Goal: Task Accomplishment & Management: Manage account settings

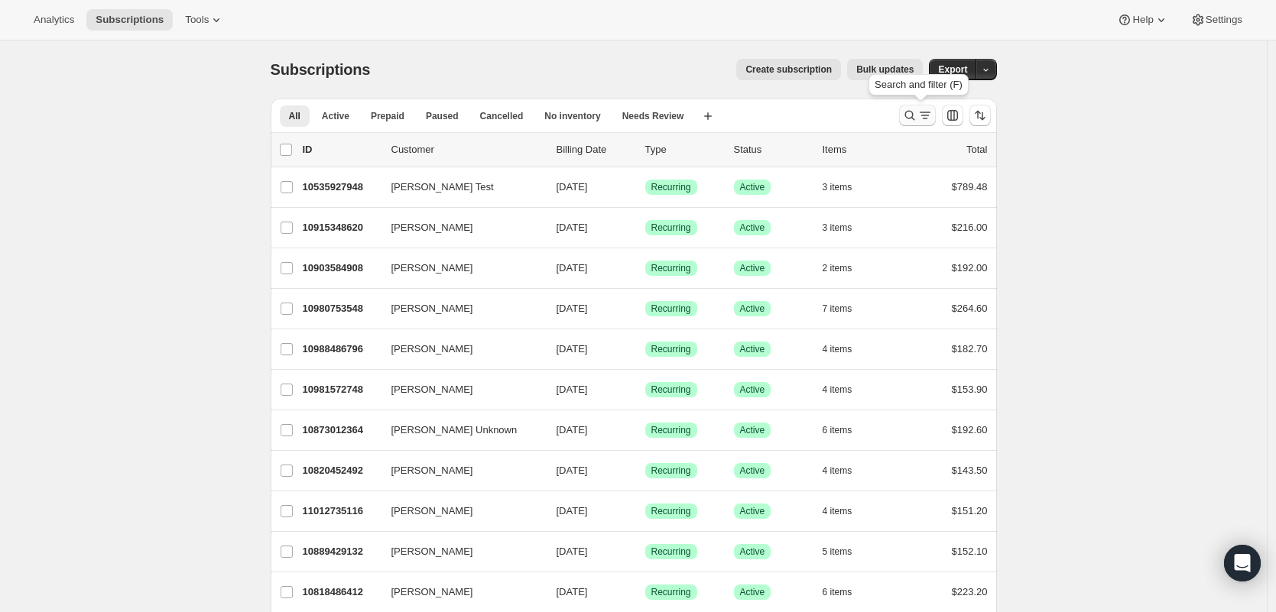
click at [936, 115] on button "Search and filter results" at bounding box center [917, 115] width 37 height 21
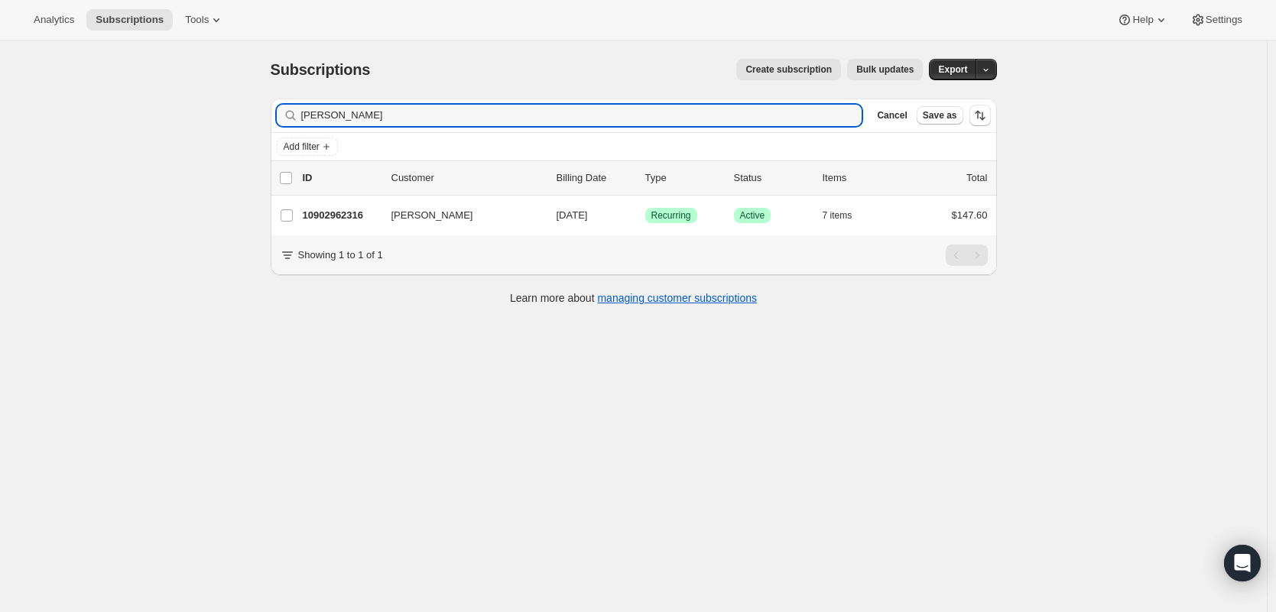
type input "[PERSON_NAME]"
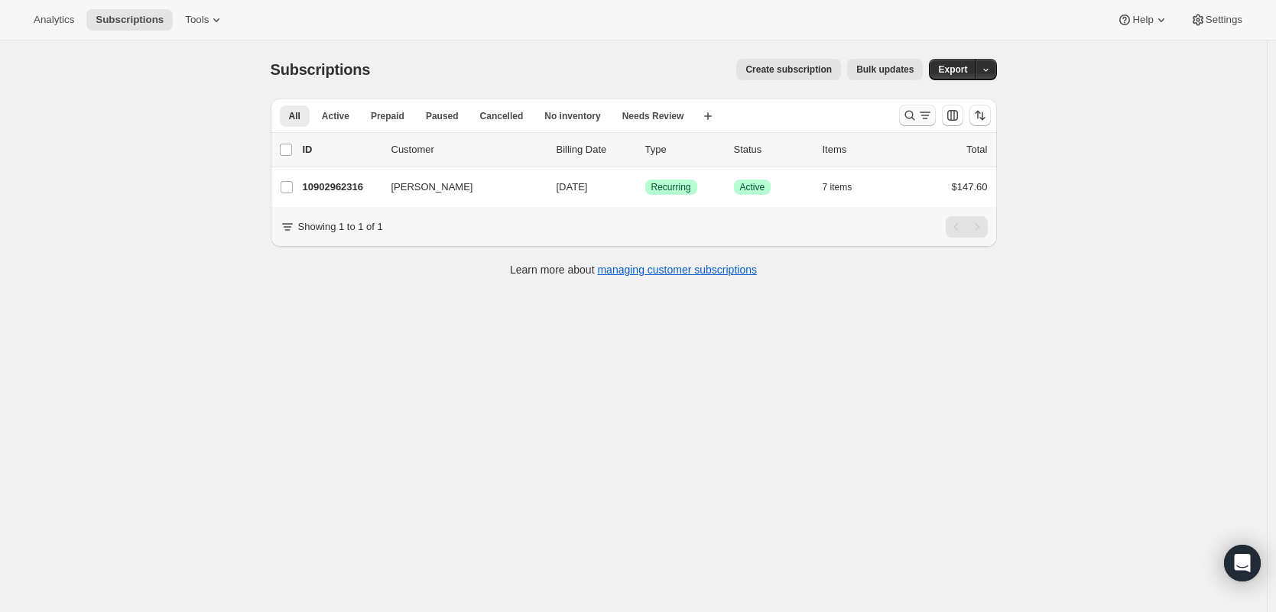
click at [916, 112] on icon "Search and filter results" at bounding box center [909, 115] width 15 height 15
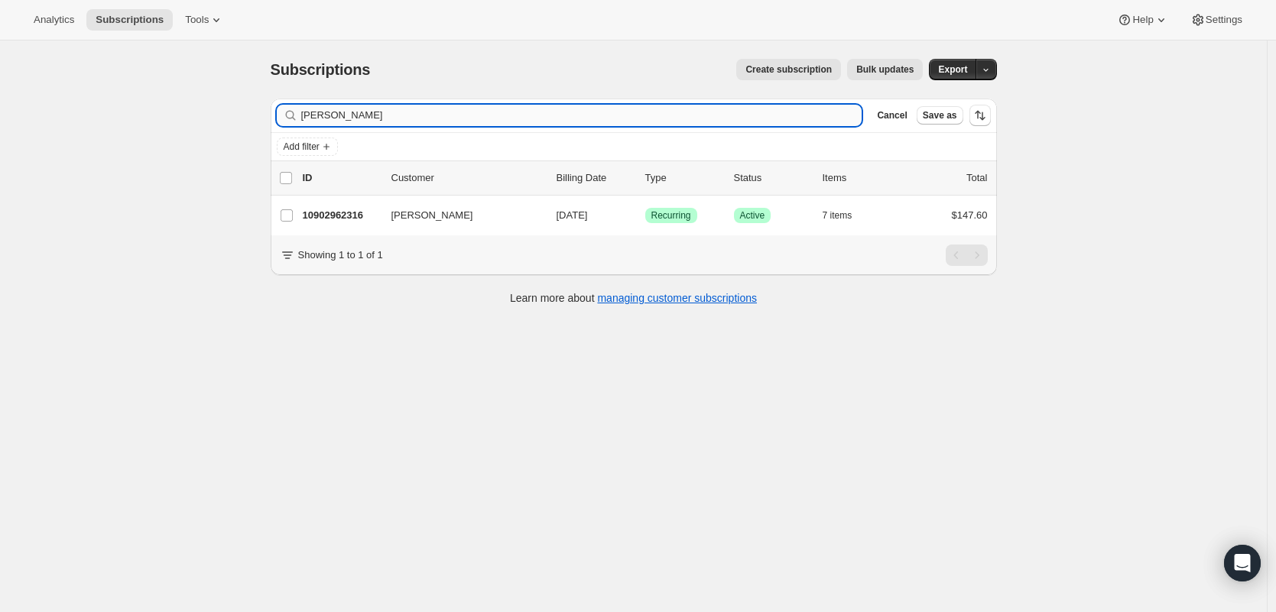
click at [538, 115] on input "[PERSON_NAME]" at bounding box center [581, 115] width 561 height 21
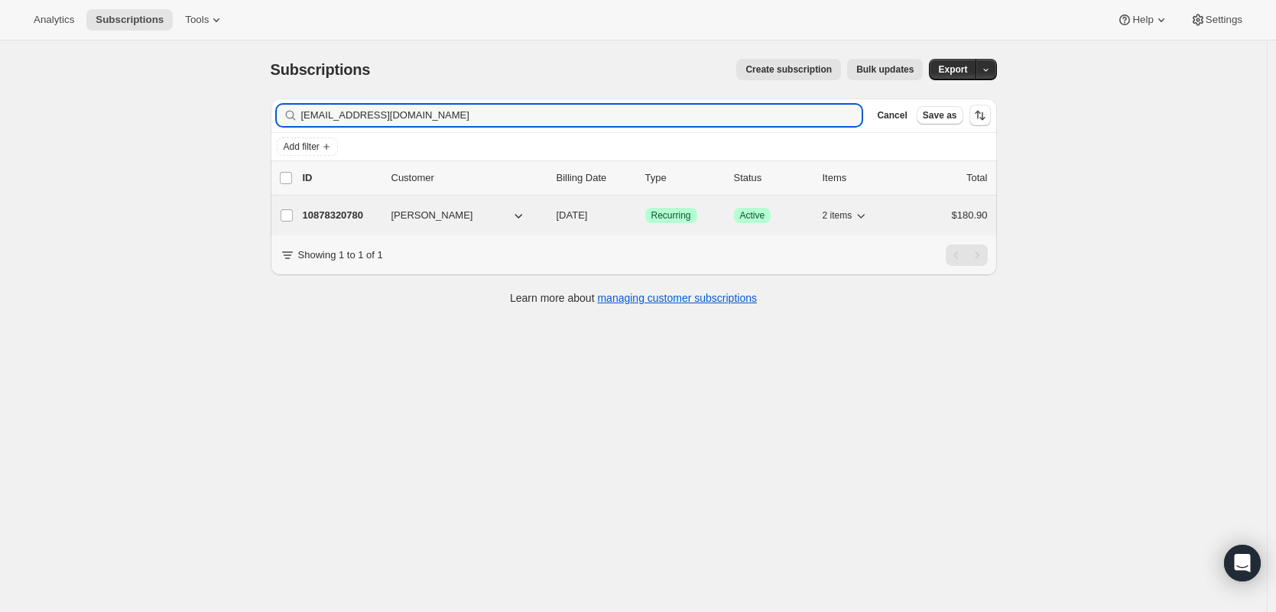
type input "[EMAIL_ADDRESS][DOMAIN_NAME]"
click at [336, 217] on p "10878320780" at bounding box center [341, 215] width 76 height 15
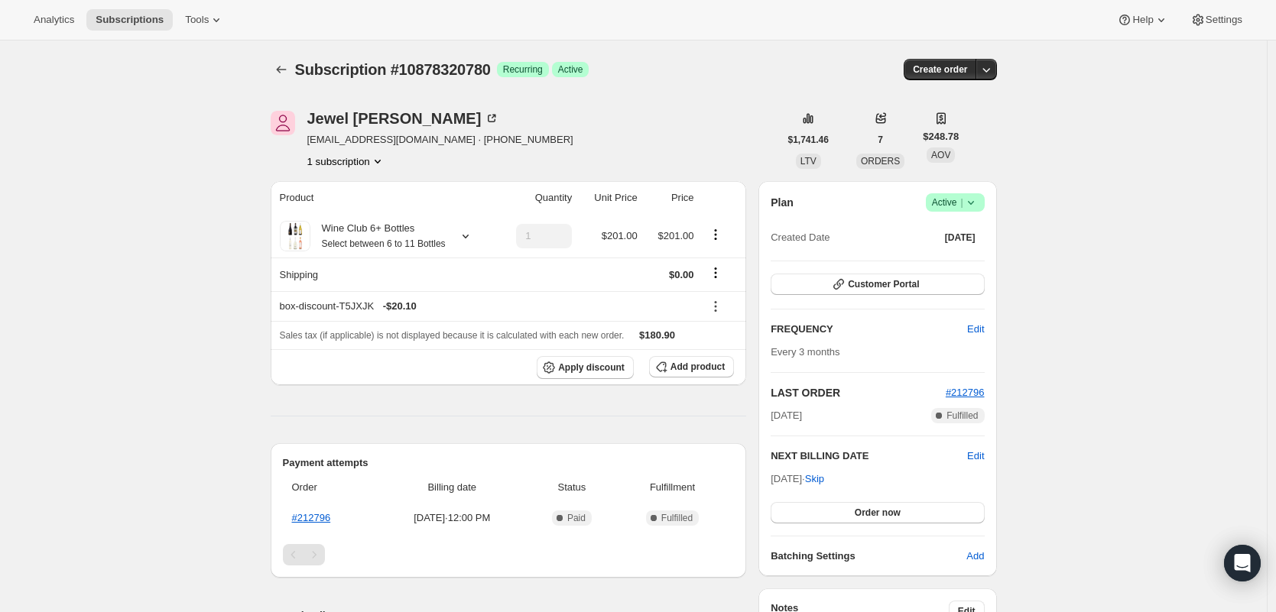
click at [946, 204] on span "Active |" at bounding box center [955, 202] width 47 height 15
click at [949, 263] on span "Cancel subscription" at bounding box center [954, 258] width 86 height 11
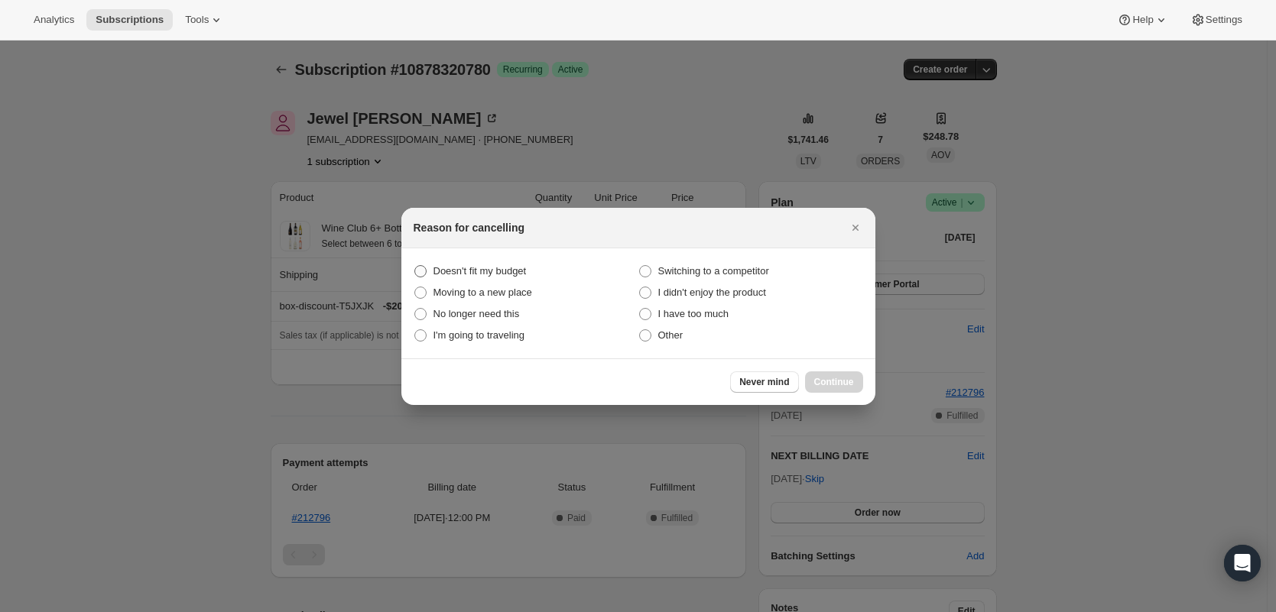
click at [470, 273] on span "Doesn't fit my budget" at bounding box center [479, 270] width 93 height 11
click at [415, 266] on budget "Doesn't fit my budget" at bounding box center [414, 265] width 1 height 1
radio budget "true"
click at [858, 385] on button "Continue" at bounding box center [834, 382] width 58 height 21
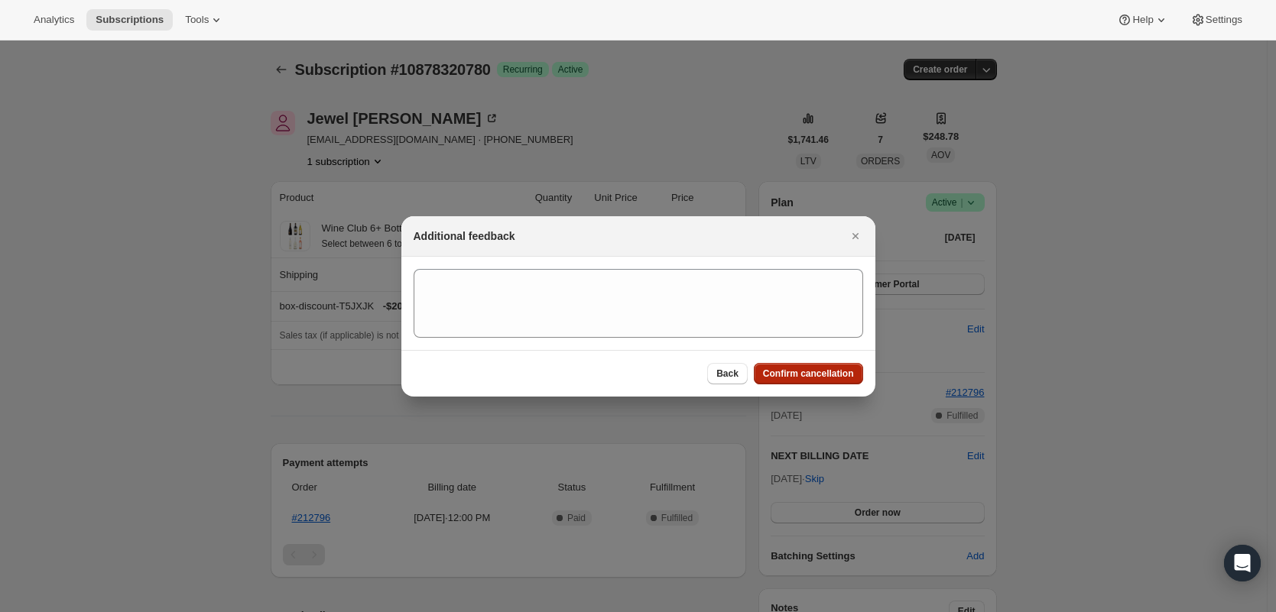
click at [845, 378] on span "Confirm cancellation" at bounding box center [808, 374] width 91 height 12
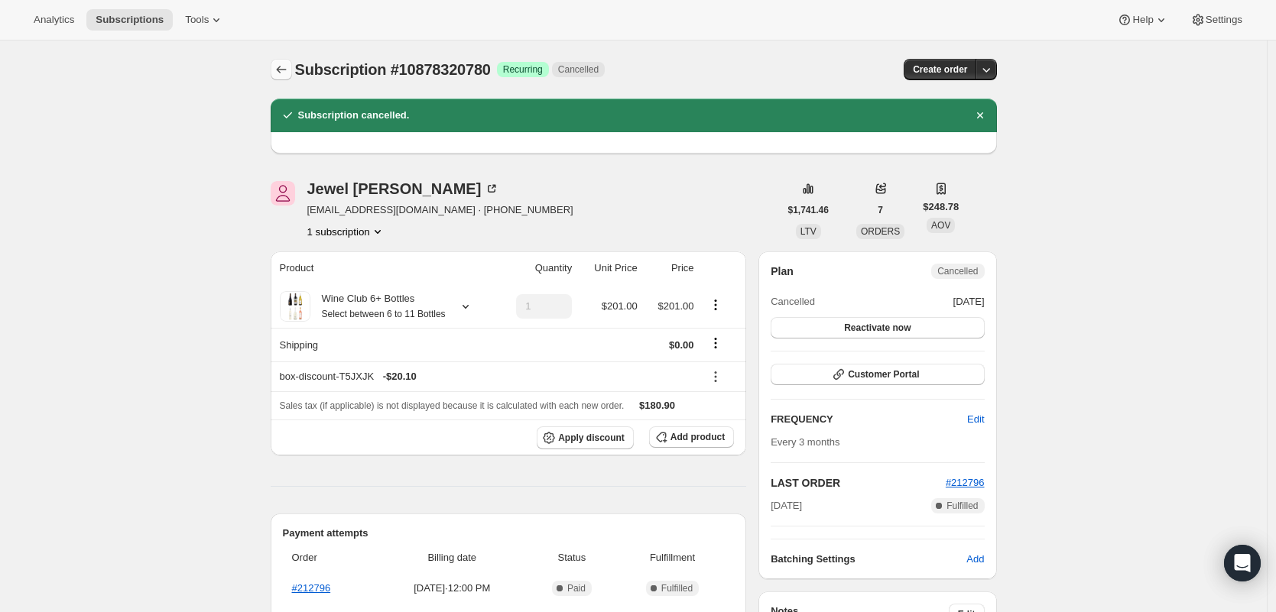
click at [289, 70] on icon "Subscriptions" at bounding box center [281, 69] width 15 height 15
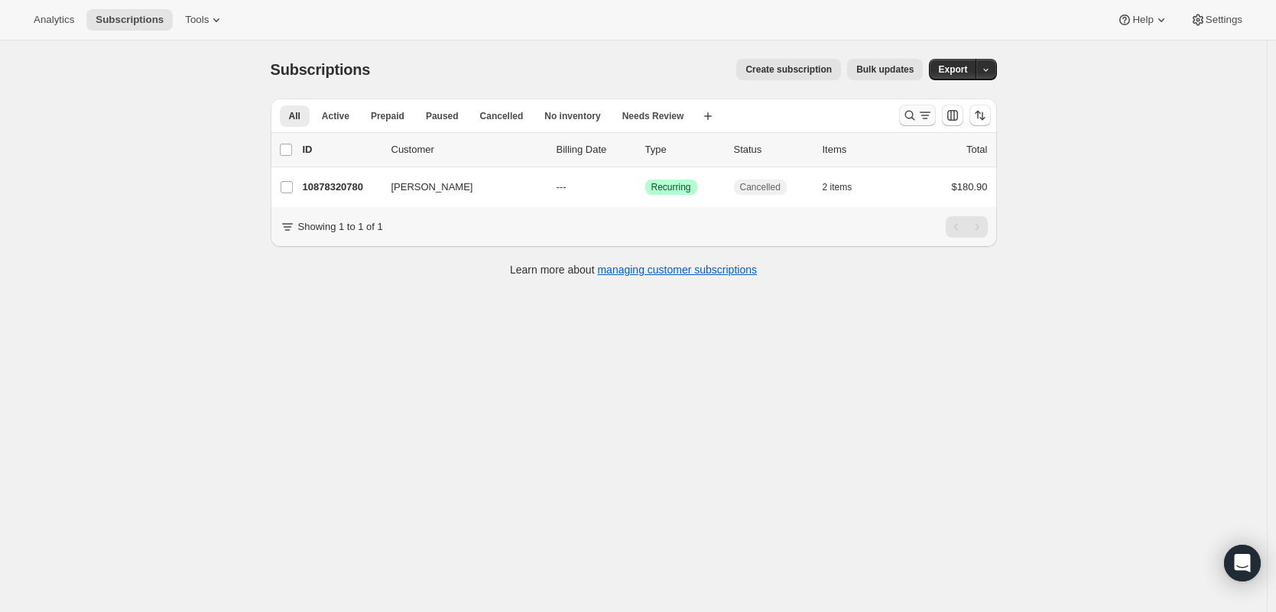
click at [913, 114] on icon "Search and filter results" at bounding box center [909, 115] width 15 height 15
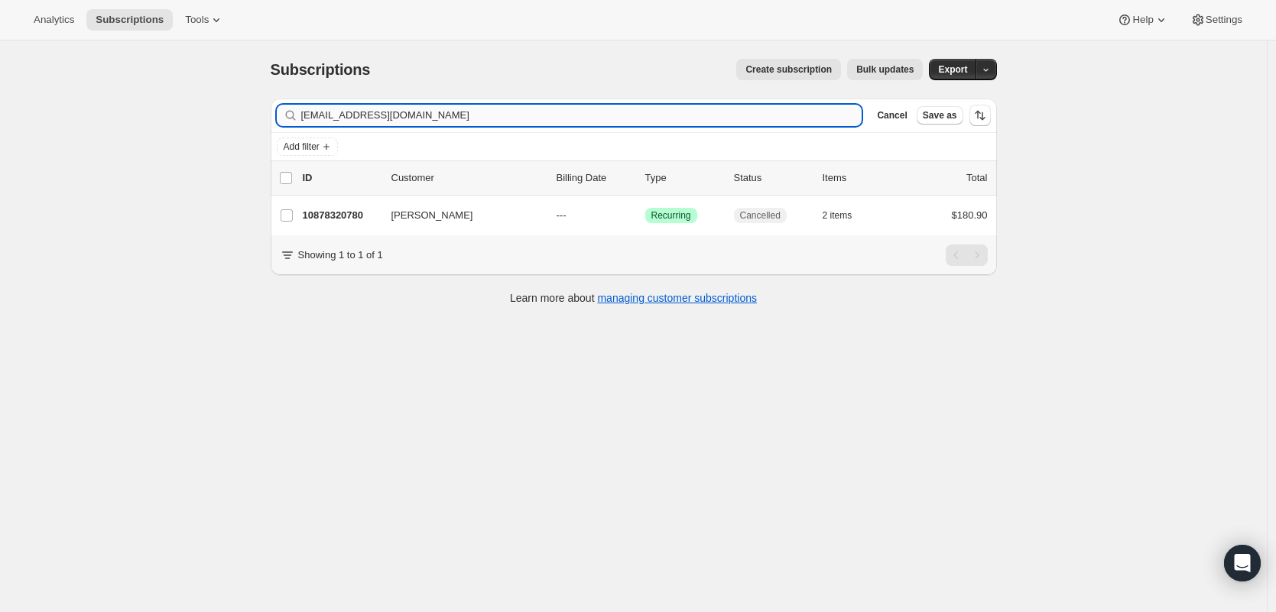
click at [604, 122] on input "[EMAIL_ADDRESS][DOMAIN_NAME]" at bounding box center [581, 115] width 561 height 21
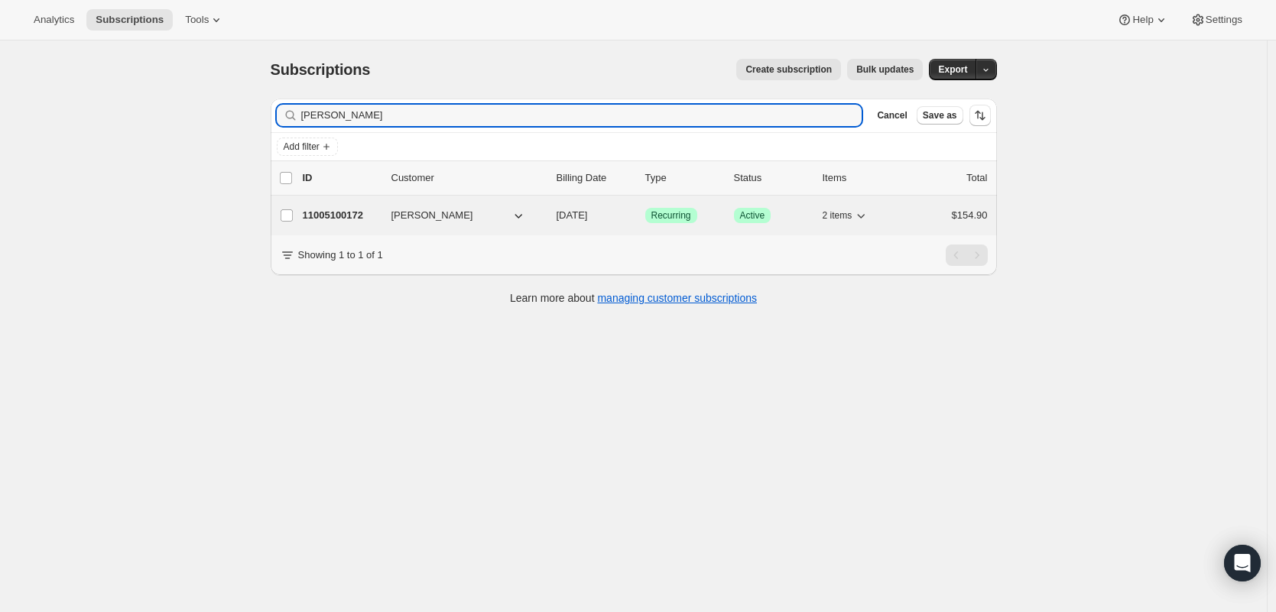
type input "[PERSON_NAME]"
click at [379, 213] on p "11005100172" at bounding box center [341, 215] width 76 height 15
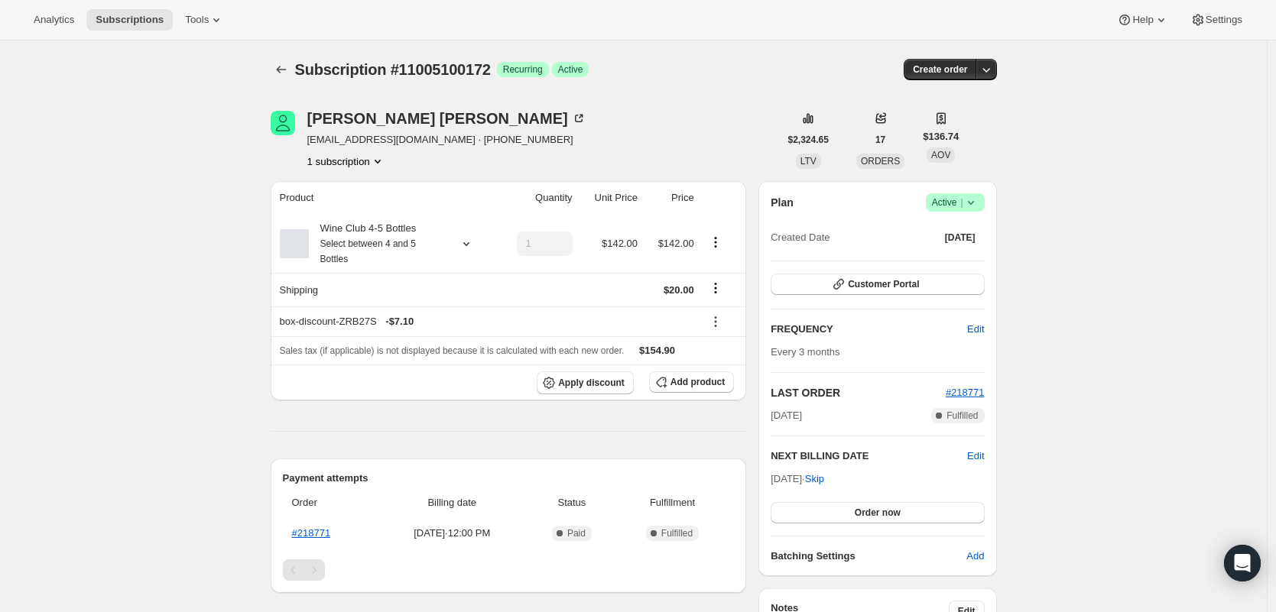
click at [963, 205] on span "Active |" at bounding box center [955, 202] width 47 height 15
click at [949, 259] on span "Cancel subscription" at bounding box center [954, 258] width 86 height 11
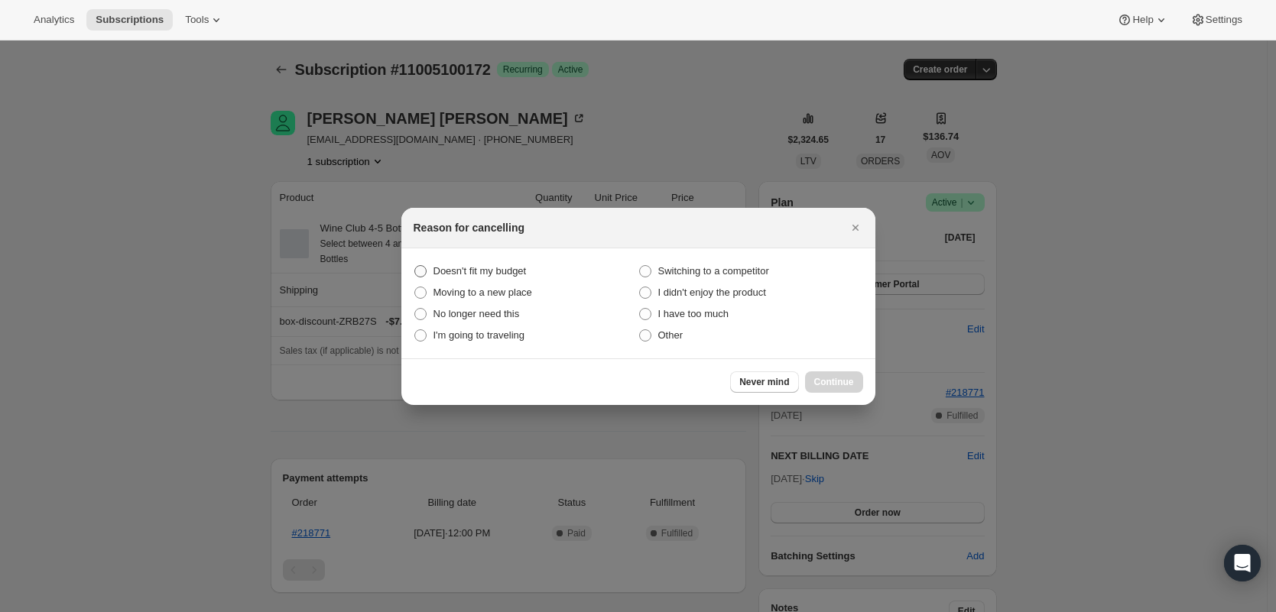
click at [498, 271] on span "Doesn't fit my budget" at bounding box center [479, 270] width 93 height 11
click at [415, 266] on budget "Doesn't fit my budget" at bounding box center [414, 265] width 1 height 1
radio budget "true"
click at [863, 378] on div "Never mind Continue" at bounding box center [638, 382] width 474 height 47
click at [842, 380] on span "Continue" at bounding box center [834, 382] width 40 height 12
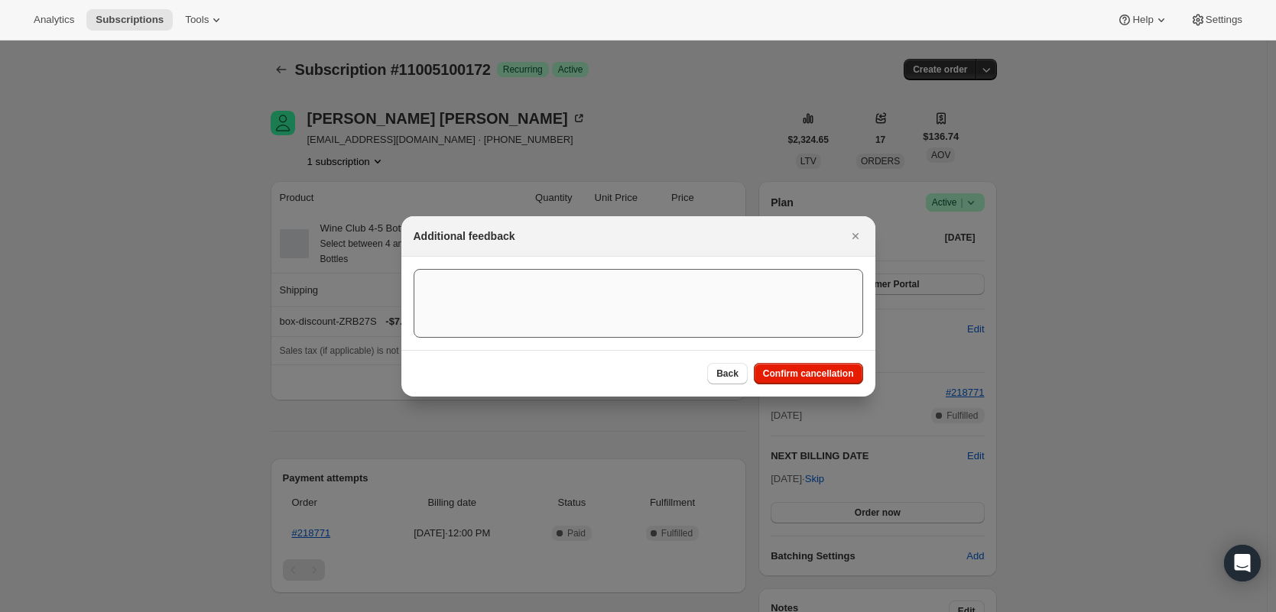
drag, startPoint x: 841, startPoint y: 380, endPoint x: 808, endPoint y: 366, distance: 35.6
click at [841, 380] on button "Confirm cancellation" at bounding box center [808, 373] width 109 height 21
